Goal: Find specific page/section: Locate a particular part of the current website

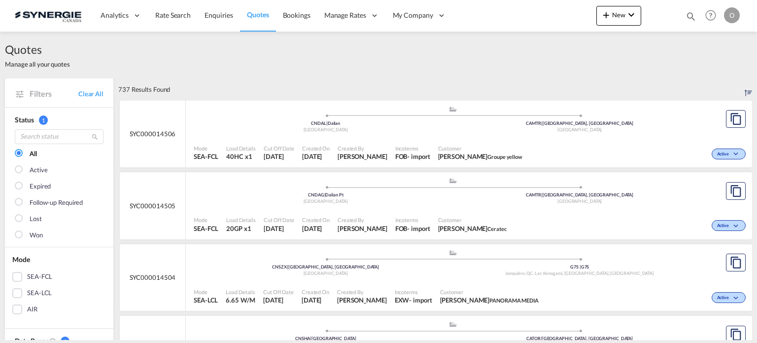
click at [689, 16] on md-icon "icon-magnify" at bounding box center [691, 16] width 11 height 11
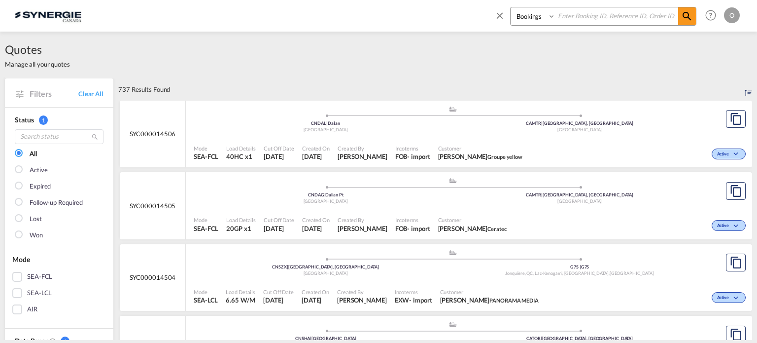
click at [536, 22] on select "Bookings Quotes Enquiries" at bounding box center [534, 16] width 47 height 18
select select "Quotes"
click at [511, 7] on select "Bookings Quotes Enquiries" at bounding box center [534, 16] width 47 height 18
click at [607, 20] on input at bounding box center [616, 15] width 123 height 17
paste input "SYC000012769-A"
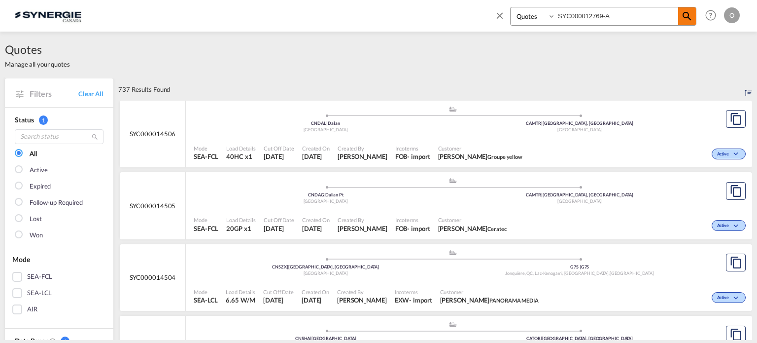
type input "SYC000012769-A"
click at [688, 17] on md-icon "icon-magnify" at bounding box center [687, 16] width 12 height 12
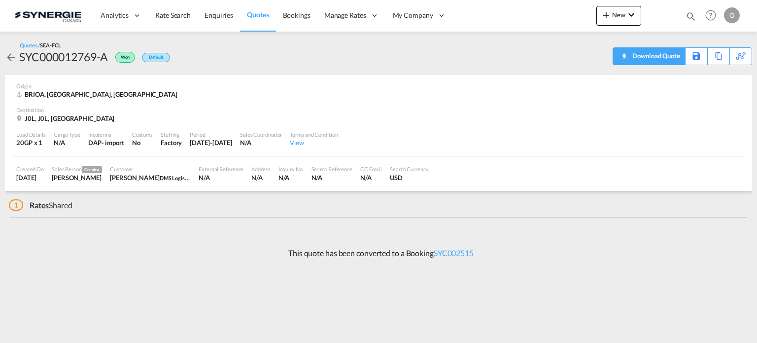
click at [662, 55] on div "Download Quote" at bounding box center [655, 56] width 50 height 16
